Goal: Book appointment/travel/reservation

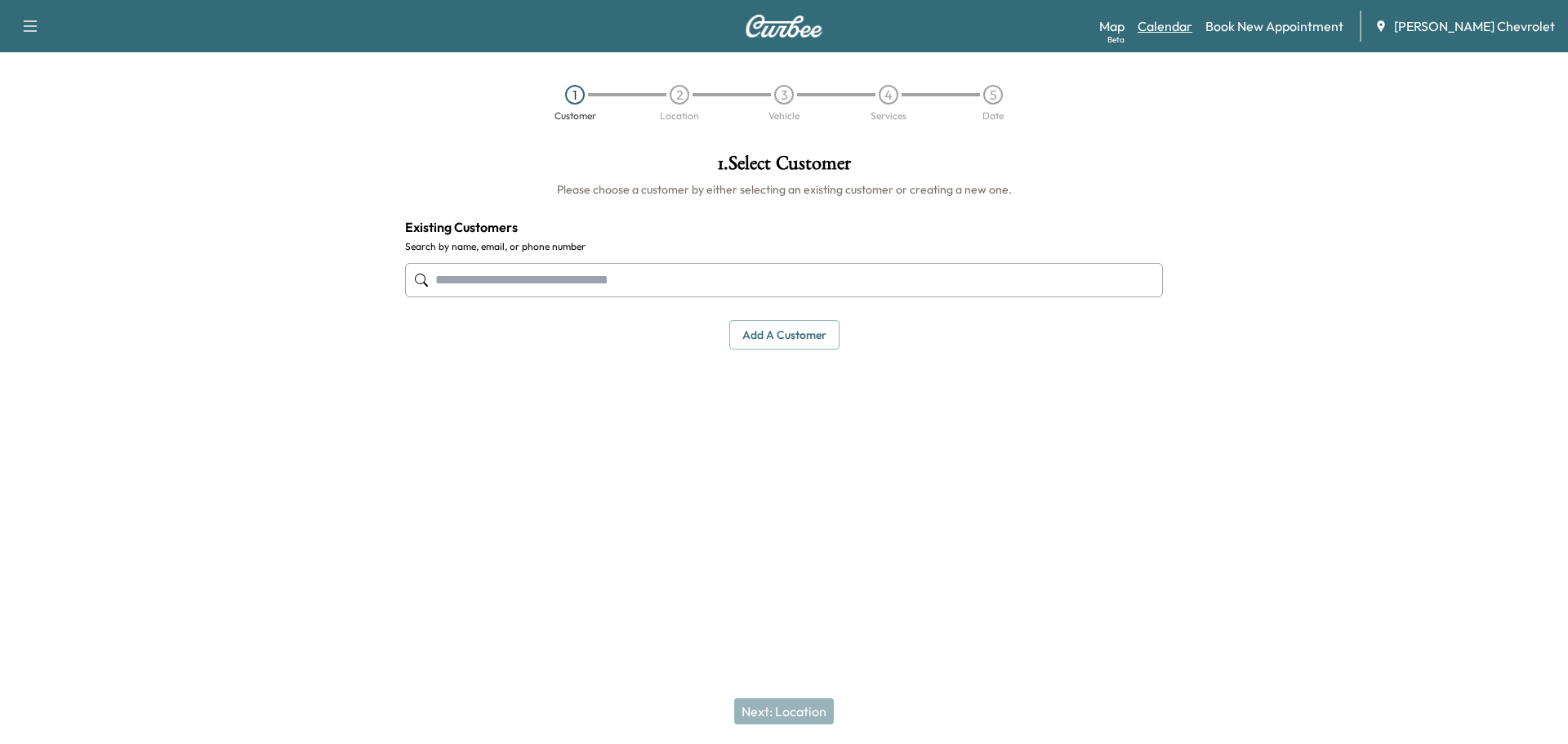
click at [1192, 26] on link "Calendar" at bounding box center [1165, 25] width 55 height 20
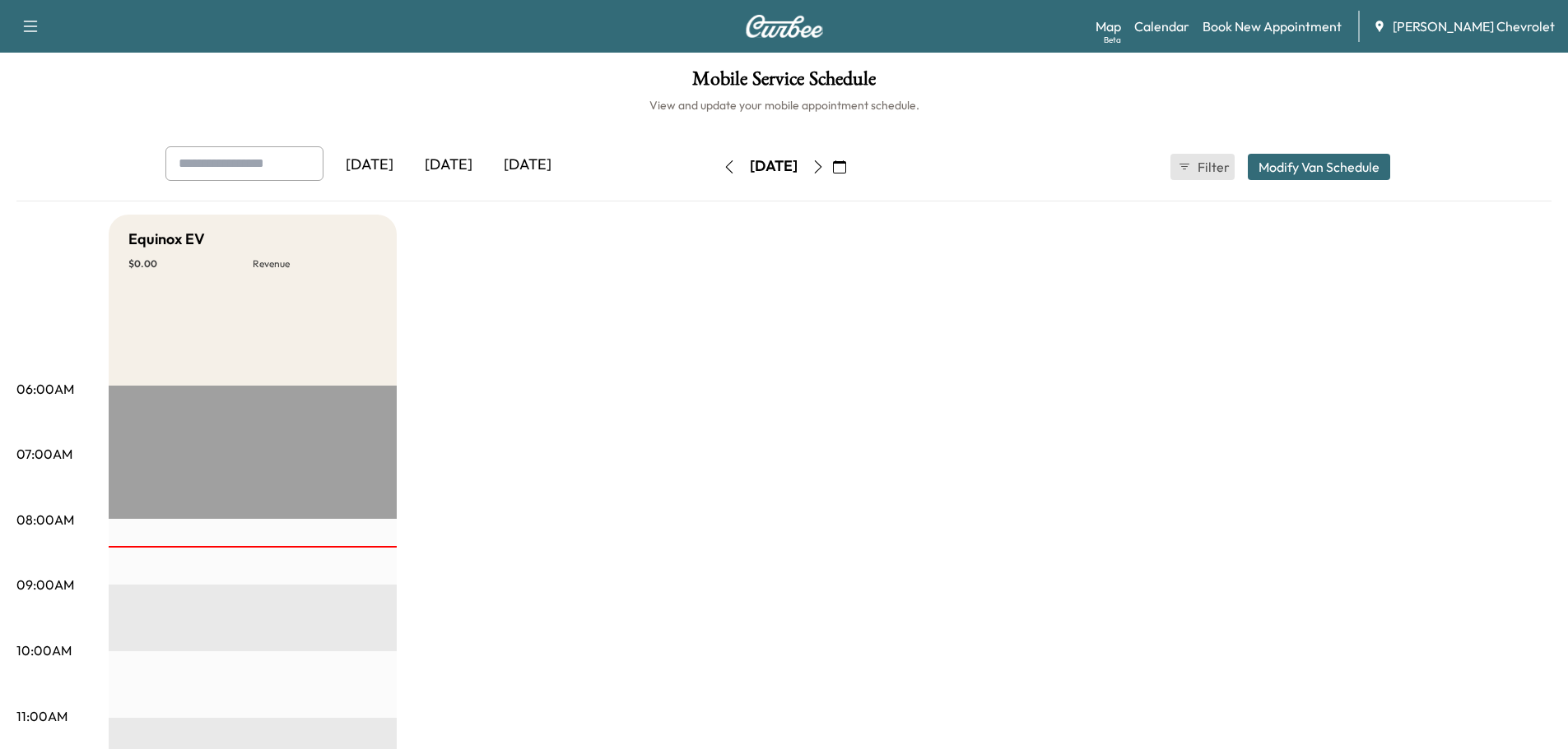
click at [1215, 172] on span "Filter" at bounding box center [1212, 167] width 29 height 20
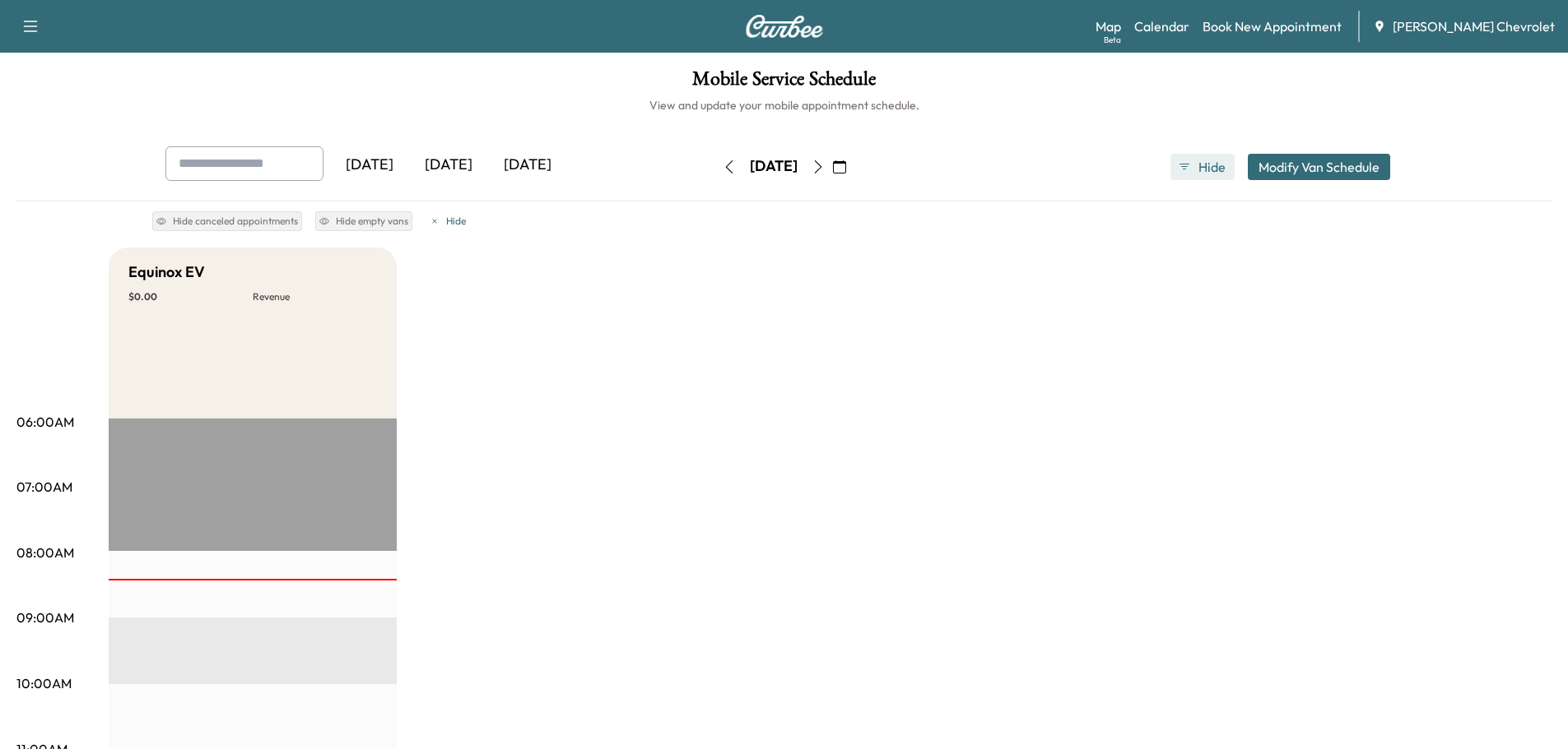
click at [1210, 173] on span "Hide" at bounding box center [1212, 167] width 29 height 20
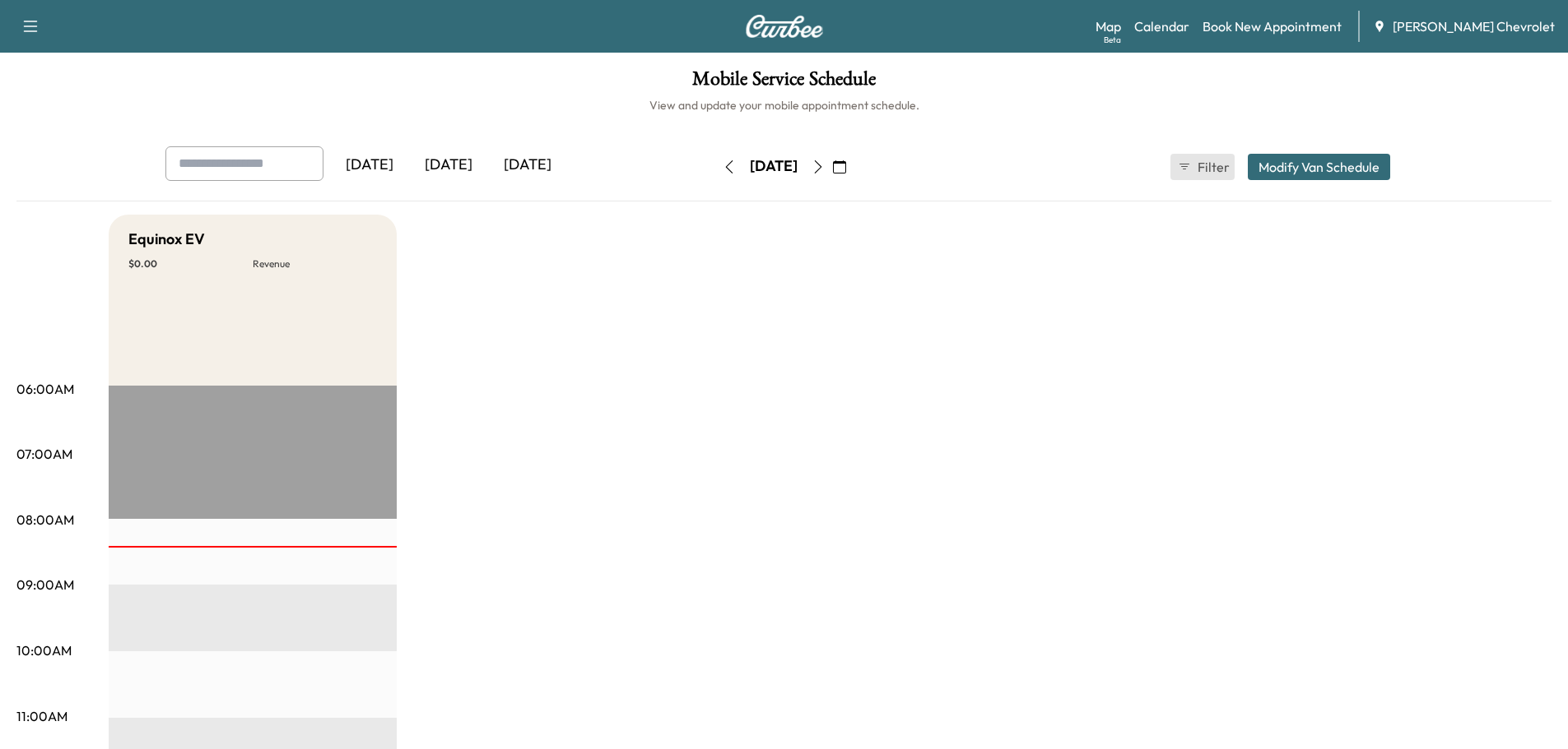
click at [1210, 173] on span "Filter" at bounding box center [1212, 167] width 29 height 20
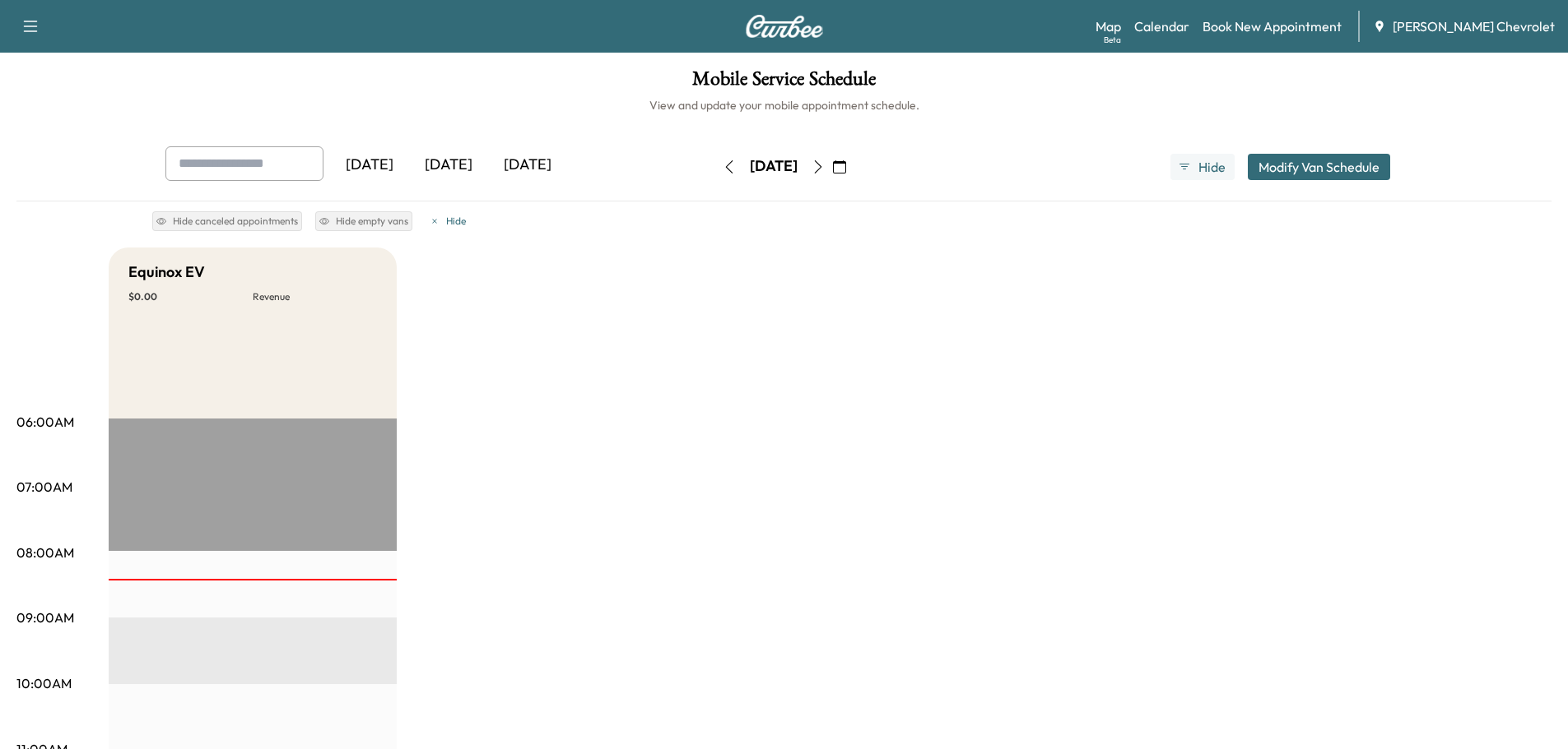
click at [824, 169] on icon "button" at bounding box center [818, 167] width 13 height 13
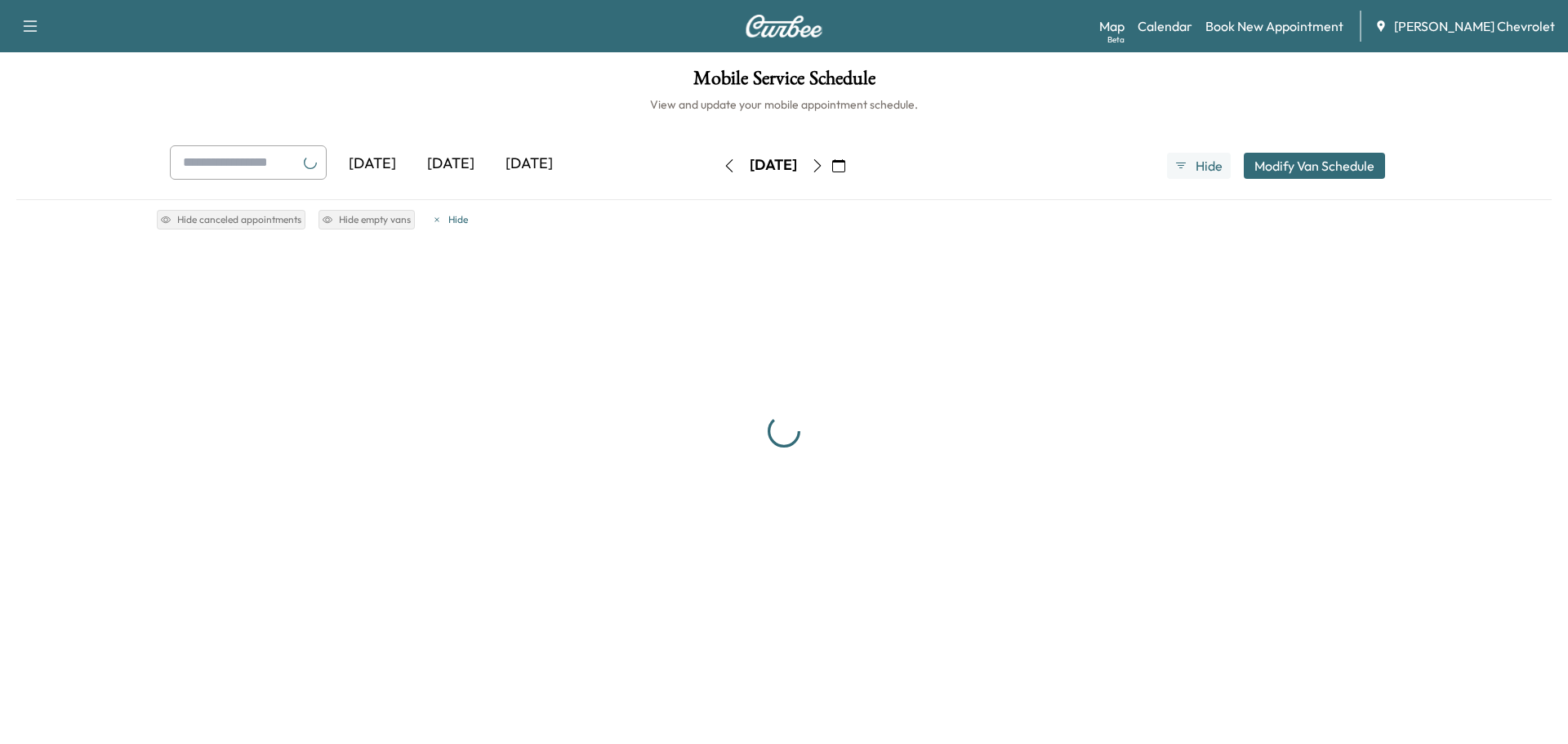
click at [831, 167] on div "[DATE]" at bounding box center [773, 166] width 116 height 26
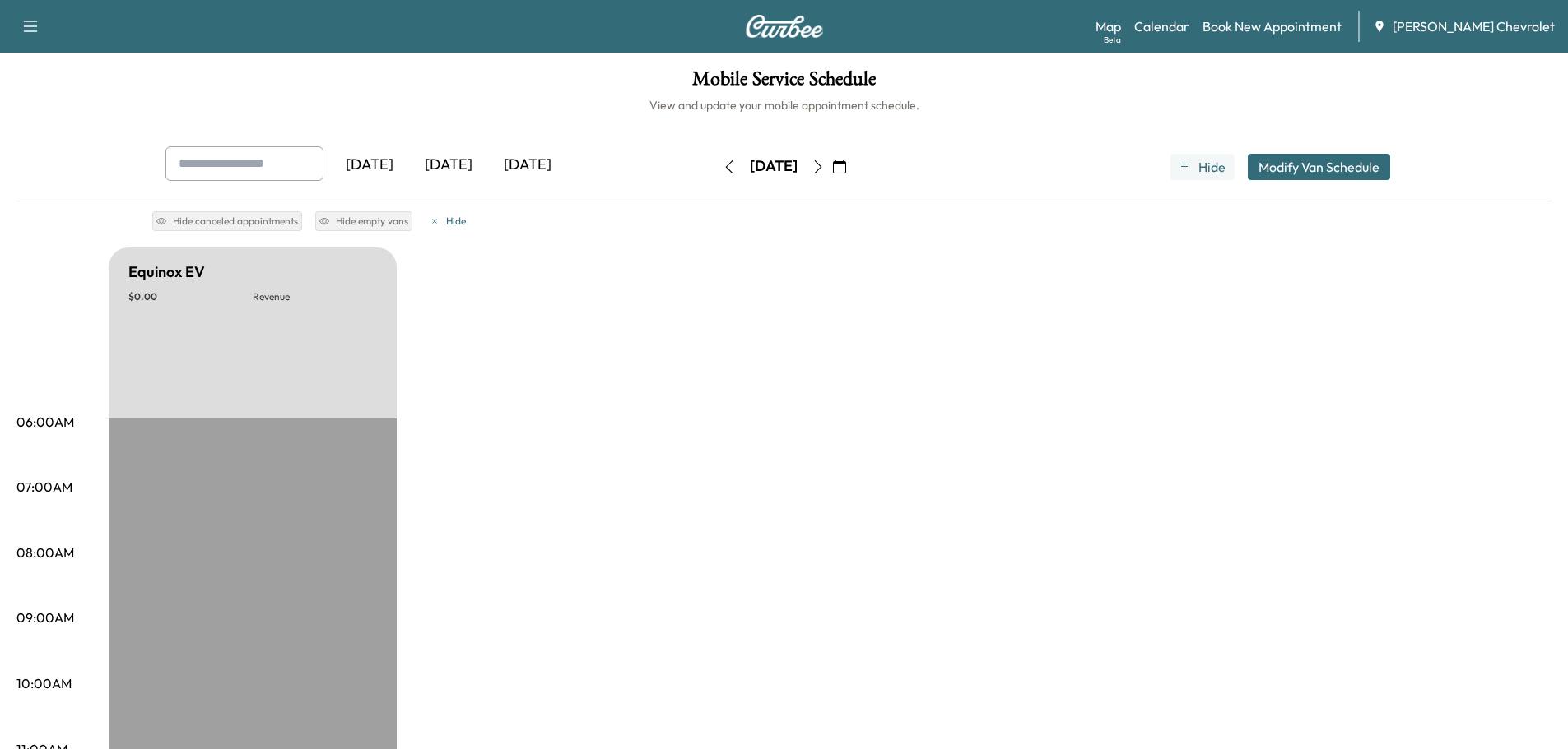
click at [832, 168] on button "button" at bounding box center [819, 167] width 28 height 27
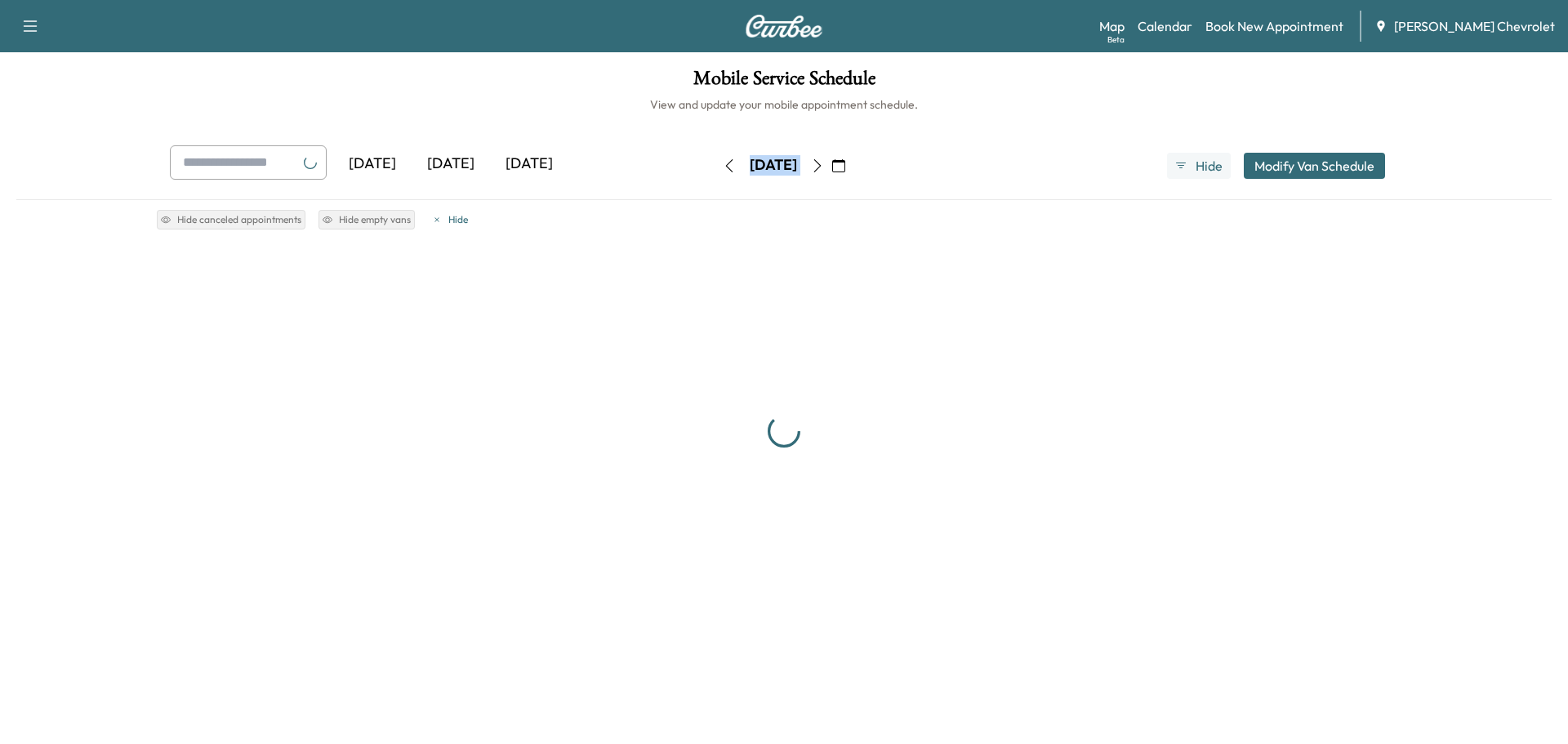
click at [831, 166] on button "button" at bounding box center [818, 166] width 28 height 26
click at [831, 166] on div "[DATE]" at bounding box center [773, 166] width 116 height 26
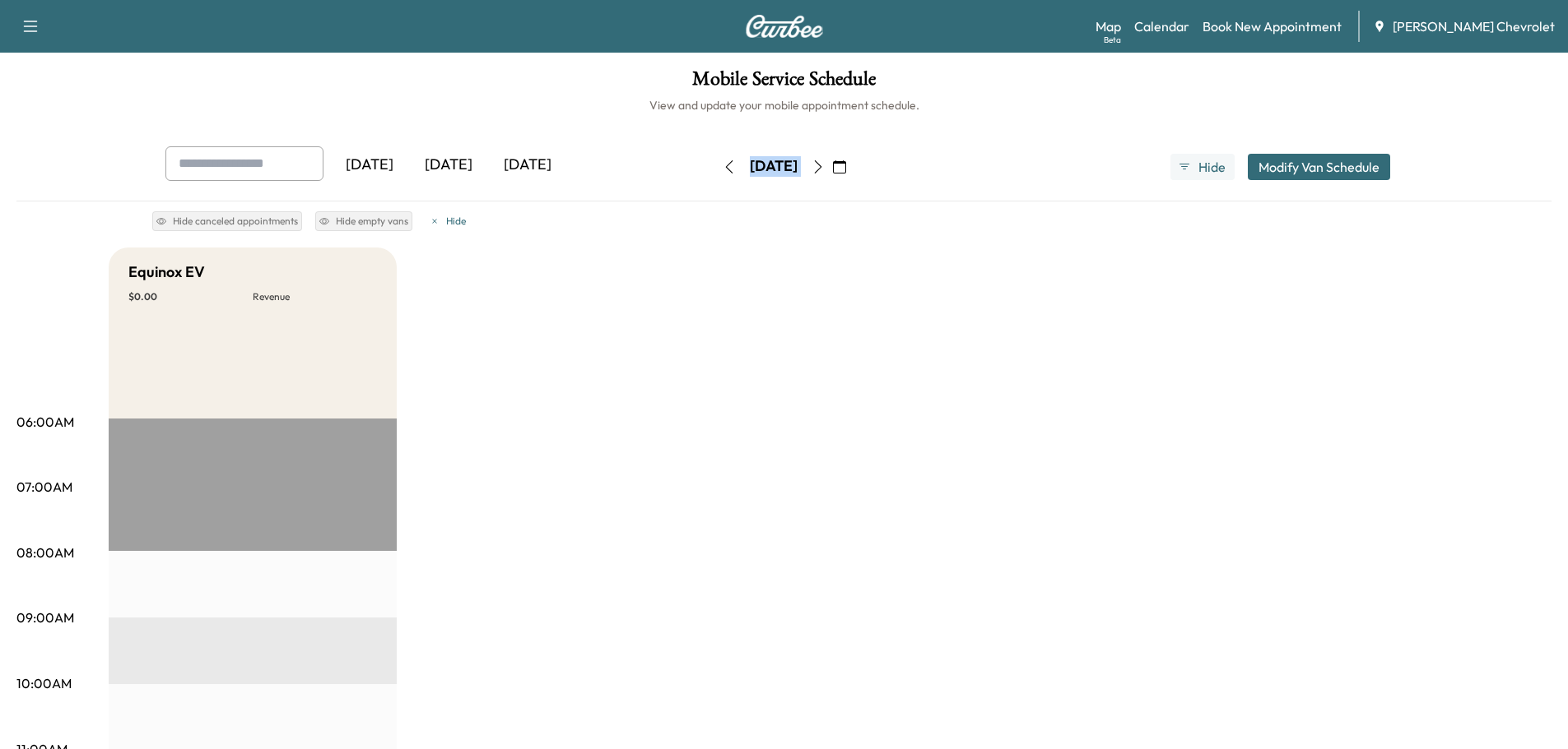
click at [824, 168] on icon "button" at bounding box center [818, 167] width 13 height 13
click at [854, 167] on button "button" at bounding box center [839, 167] width 28 height 27
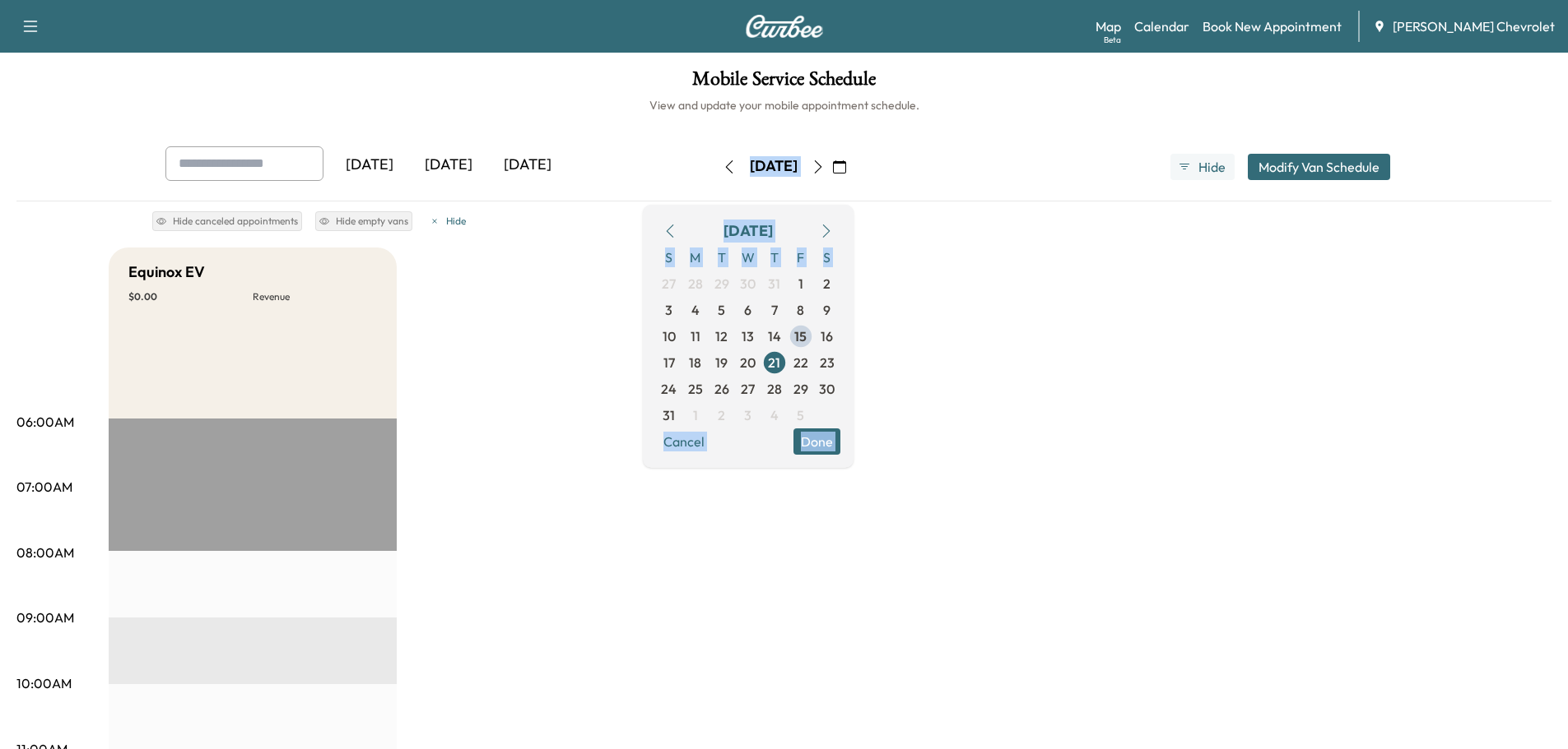
click at [854, 167] on button "button" at bounding box center [839, 167] width 28 height 27
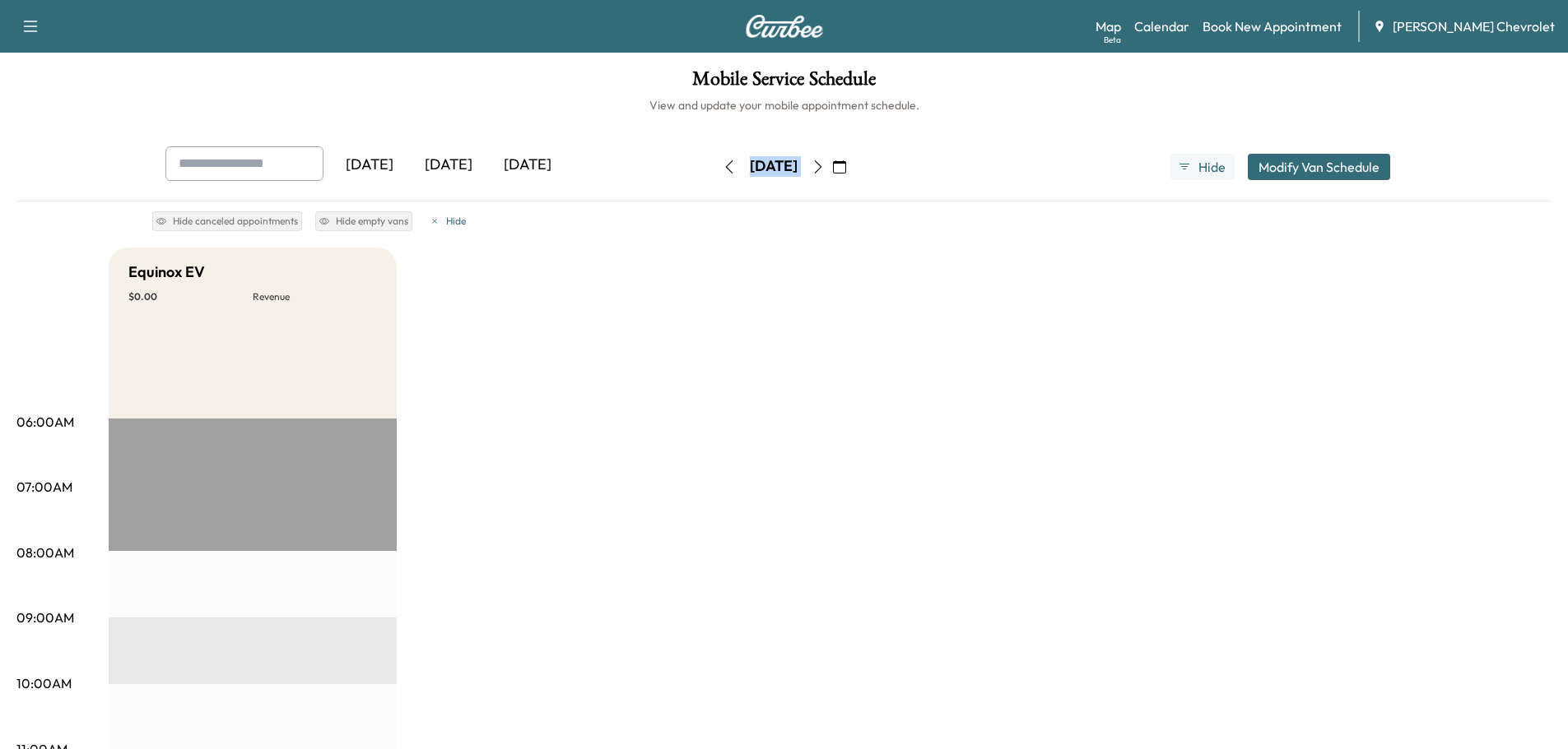
drag, startPoint x: 856, startPoint y: 167, endPoint x: 839, endPoint y: 170, distance: 17.3
click at [824, 167] on icon "button" at bounding box center [818, 167] width 13 height 13
click at [803, 170] on div "[DATE]" at bounding box center [779, 167] width 47 height 21
click at [846, 169] on icon "button" at bounding box center [839, 167] width 13 height 13
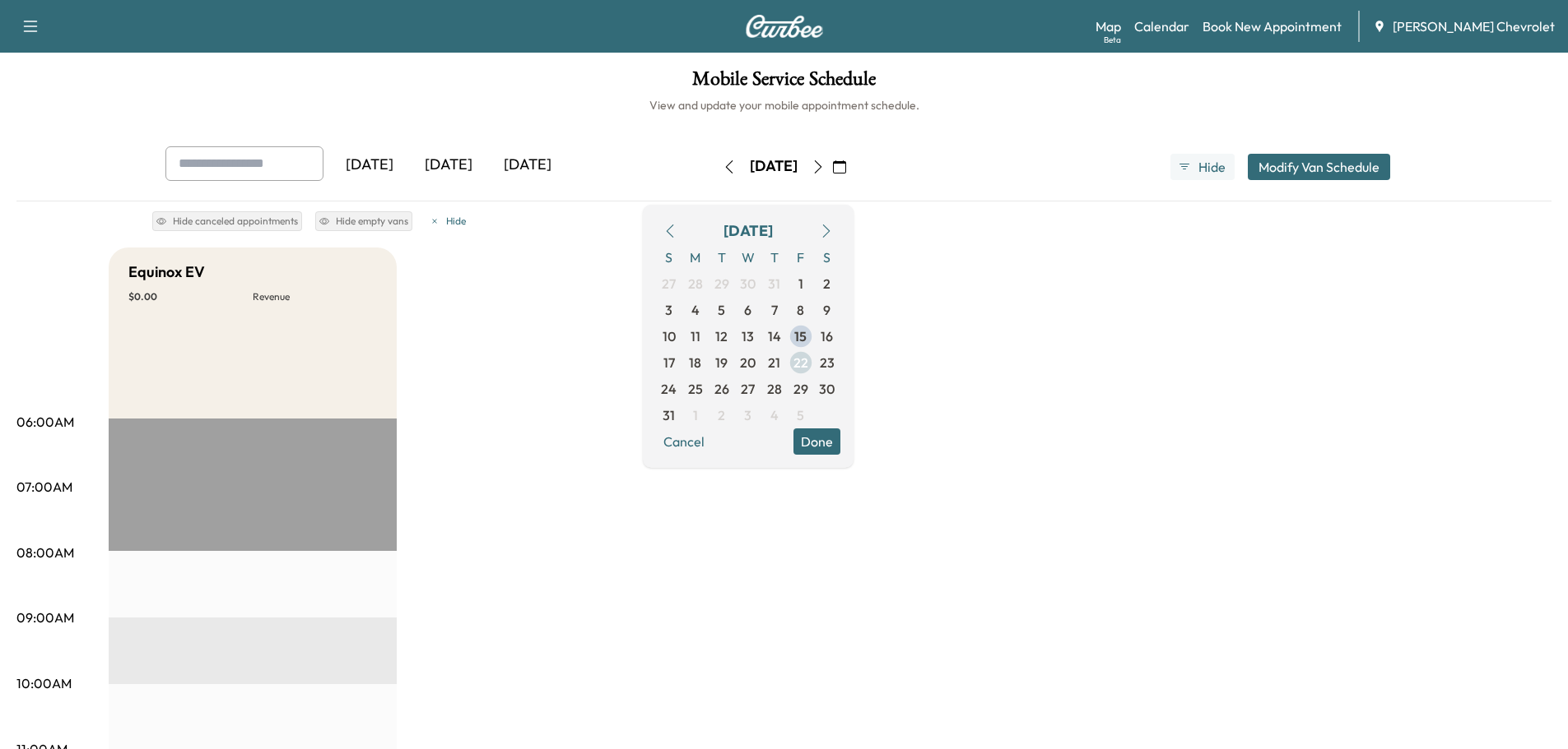
click at [814, 366] on span "22" at bounding box center [801, 363] width 27 height 27
click at [782, 385] on span "28" at bounding box center [775, 388] width 15 height 20
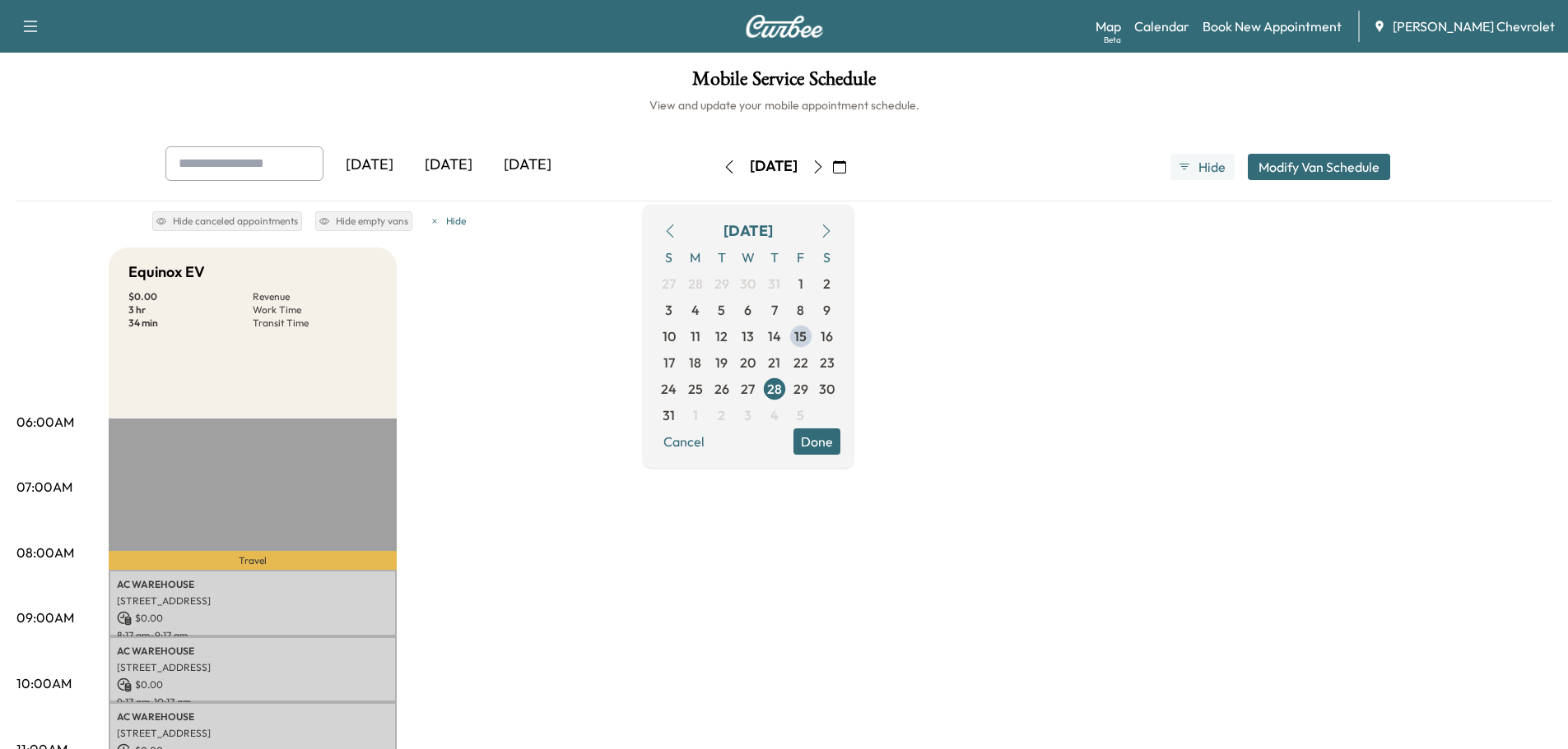
click at [633, 211] on div "Hide canceled appointments Hide empty vans [PERSON_NAME]" at bounding box center [784, 218] width 1264 height 33
drag, startPoint x: 1084, startPoint y: 258, endPoint x: 956, endPoint y: 205, distance: 138.5
